Goal: Information Seeking & Learning: Learn about a topic

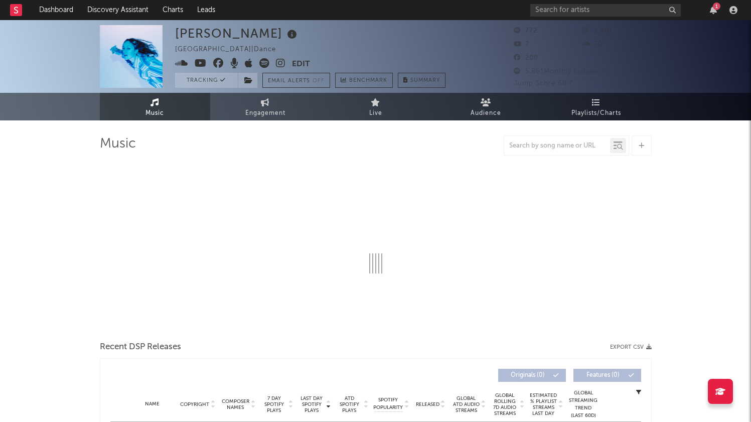
select select "1w"
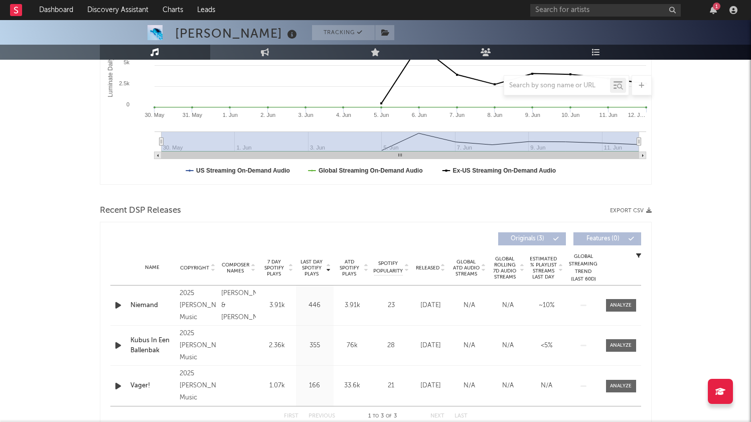
scroll to position [276, 0]
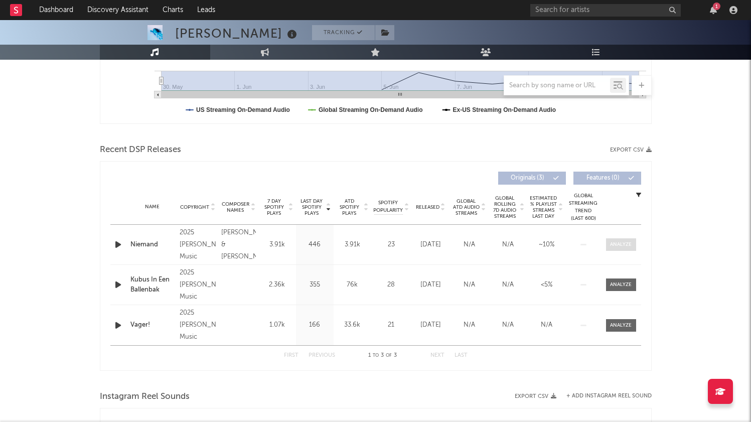
click at [630, 241] on div at bounding box center [621, 245] width 22 height 8
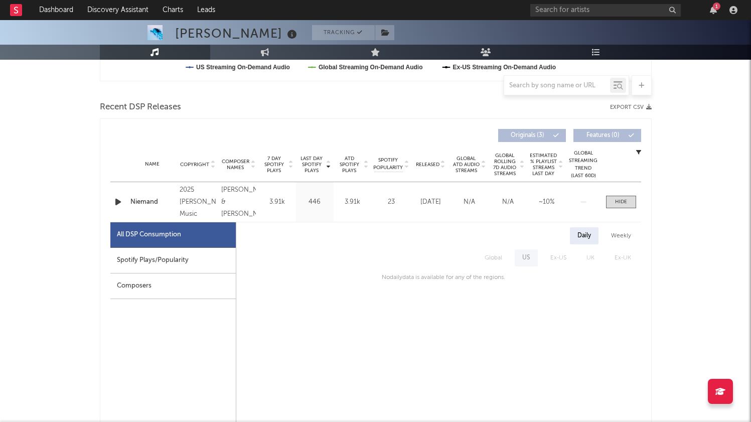
scroll to position [325, 0]
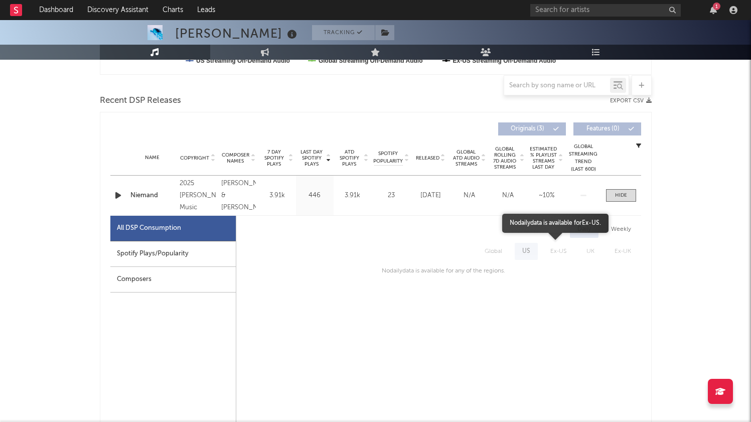
click at [570, 255] on span "Ex-US" at bounding box center [558, 251] width 36 height 17
click at [553, 251] on span "Ex-US" at bounding box center [558, 251] width 36 height 17
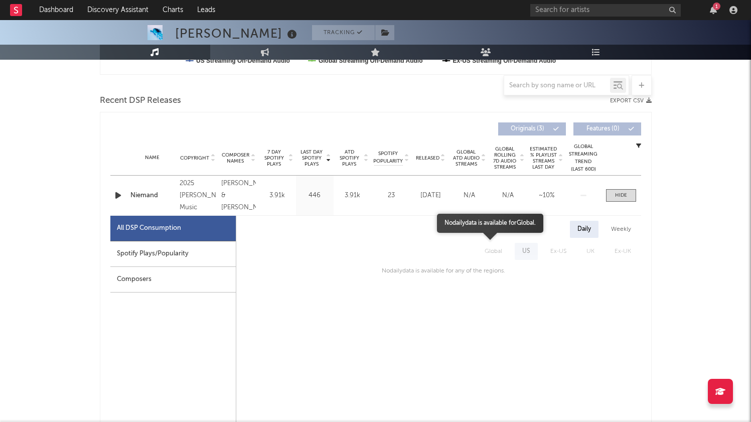
click at [493, 248] on span "Global" at bounding box center [493, 251] width 38 height 17
click at [606, 230] on div "Weekly" at bounding box center [620, 229] width 35 height 17
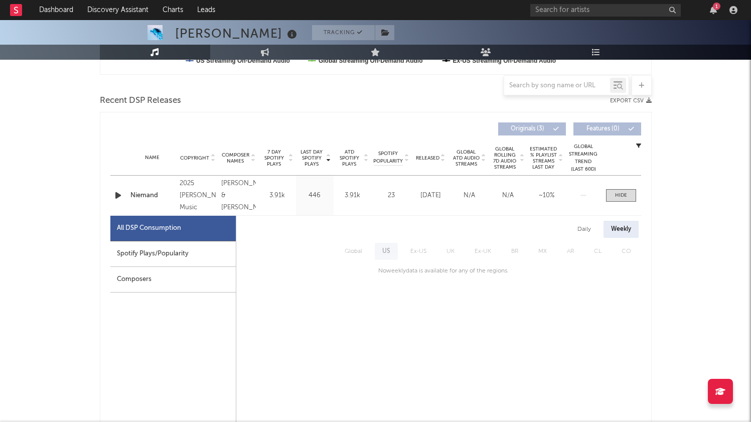
click at [586, 230] on div "Daily" at bounding box center [584, 229] width 29 height 17
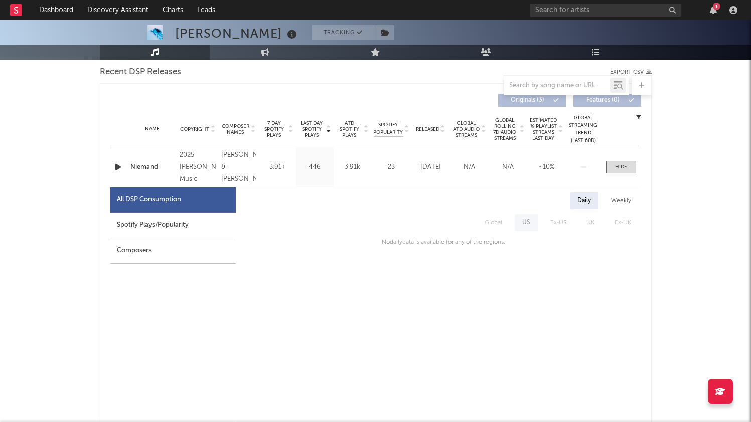
scroll to position [372, 0]
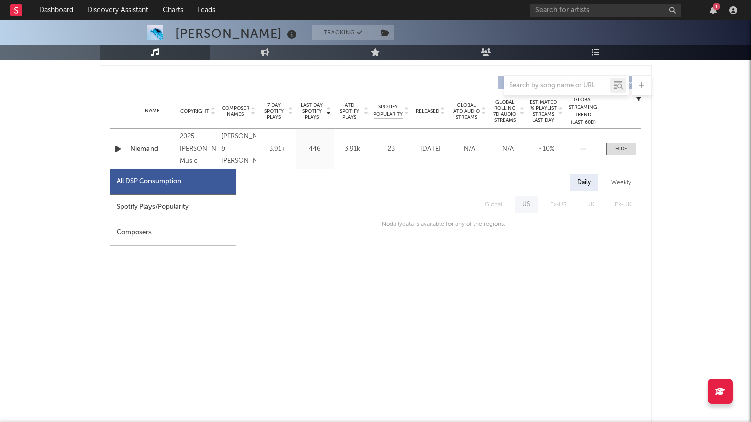
click at [203, 211] on div "Spotify Plays/Popularity" at bounding box center [172, 208] width 125 height 26
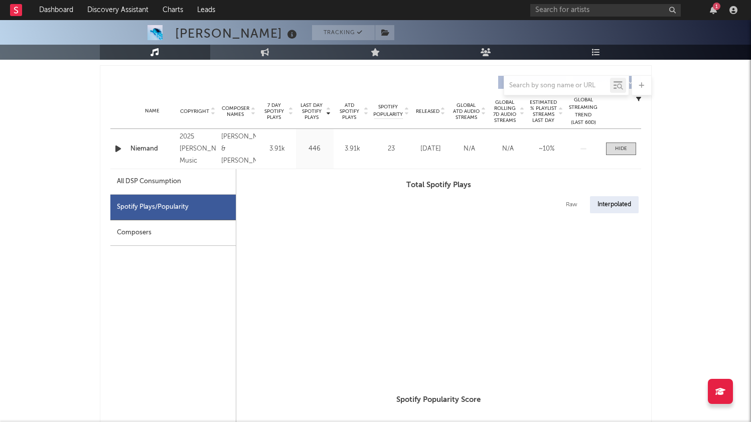
select select "1w"
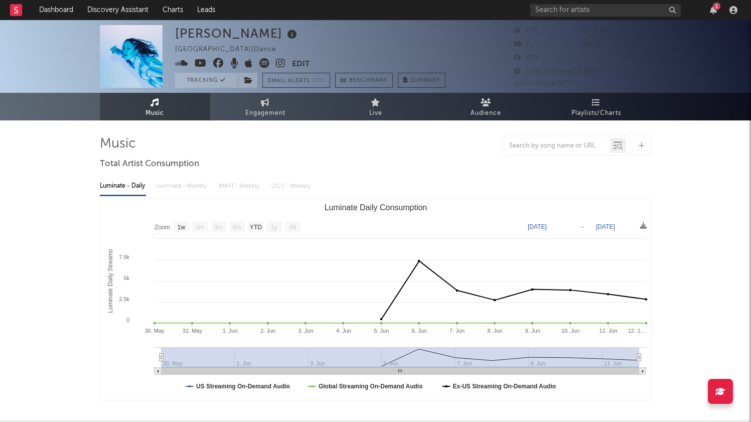
scroll to position [0, 0]
